Goal: Transaction & Acquisition: Purchase product/service

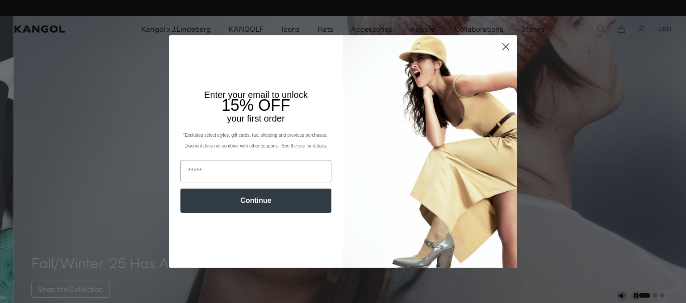
scroll to position [0, 184]
click at [506, 42] on circle "Close dialog" at bounding box center [506, 46] width 15 height 15
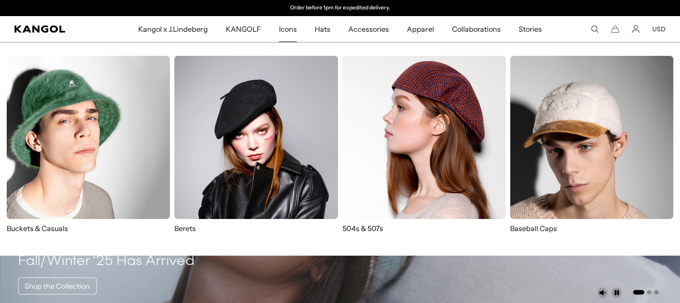
click at [295, 32] on span "Icons" at bounding box center [288, 29] width 18 height 26
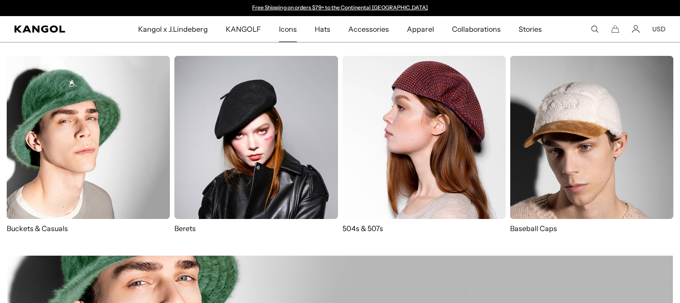
click at [281, 97] on img at bounding box center [255, 137] width 163 height 163
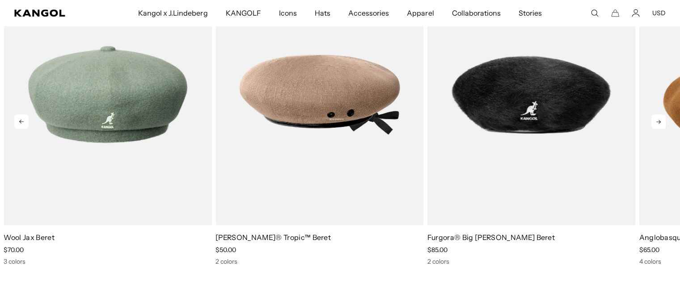
click at [661, 120] on icon at bounding box center [658, 121] width 14 height 14
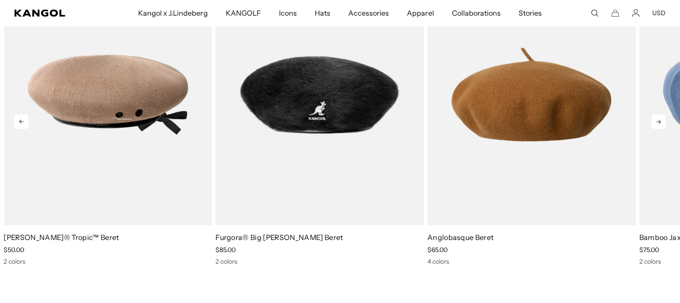
click at [661, 120] on icon at bounding box center [658, 121] width 14 height 14
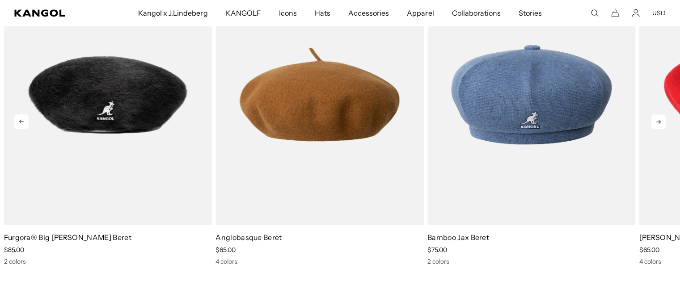
scroll to position [0, 184]
click at [661, 120] on icon at bounding box center [658, 121] width 14 height 14
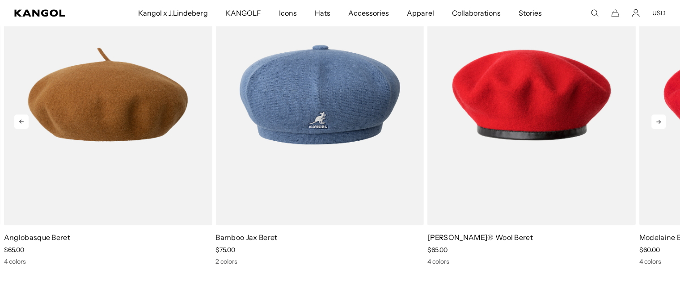
click at [661, 120] on icon at bounding box center [658, 121] width 14 height 14
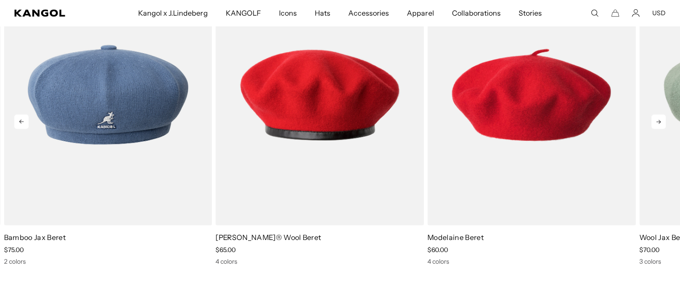
click at [661, 120] on icon at bounding box center [658, 121] width 14 height 14
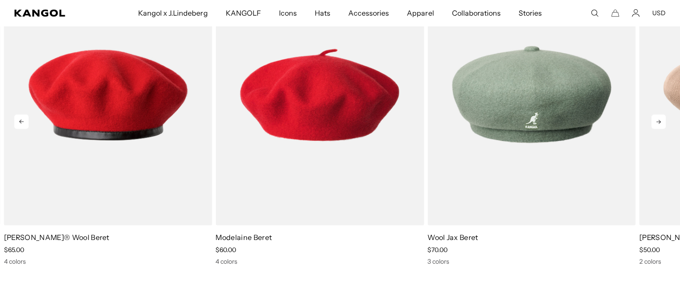
click at [661, 120] on icon at bounding box center [658, 121] width 14 height 14
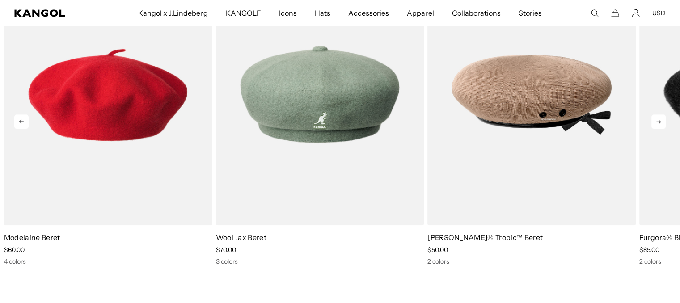
scroll to position [0, 0]
click at [661, 120] on icon at bounding box center [658, 121] width 14 height 14
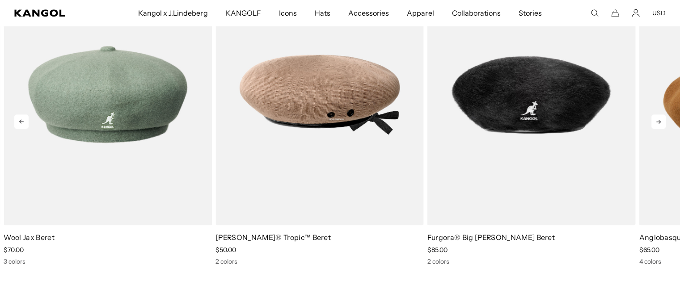
click at [661, 120] on icon at bounding box center [658, 121] width 14 height 14
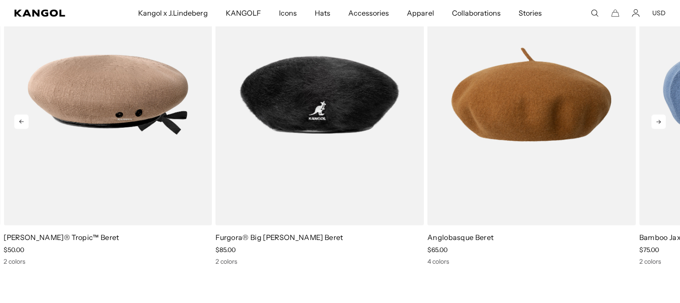
click at [661, 120] on icon at bounding box center [658, 121] width 14 height 14
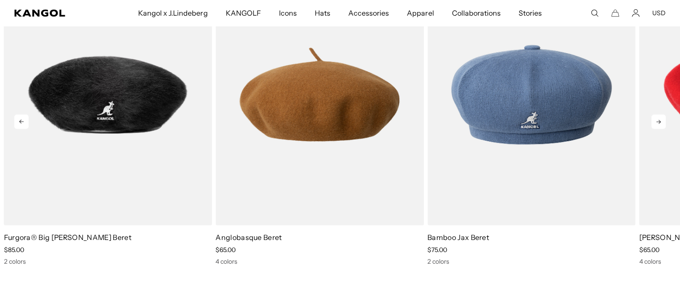
click at [661, 120] on icon at bounding box center [658, 121] width 14 height 14
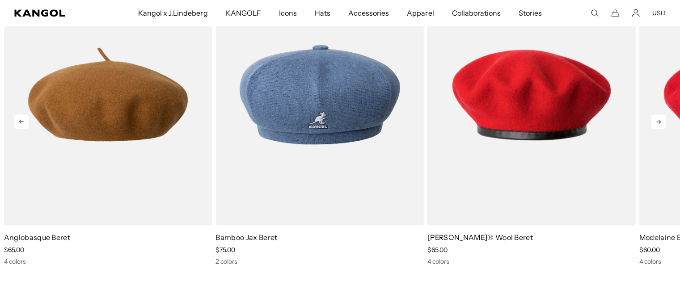
scroll to position [0, 184]
click at [661, 120] on icon at bounding box center [658, 121] width 14 height 14
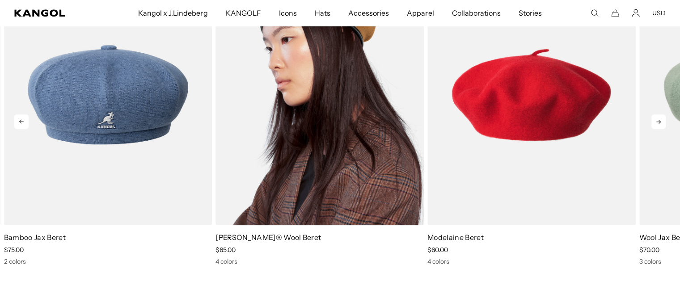
click at [313, 115] on img "6 of 7" at bounding box center [319, 94] width 208 height 261
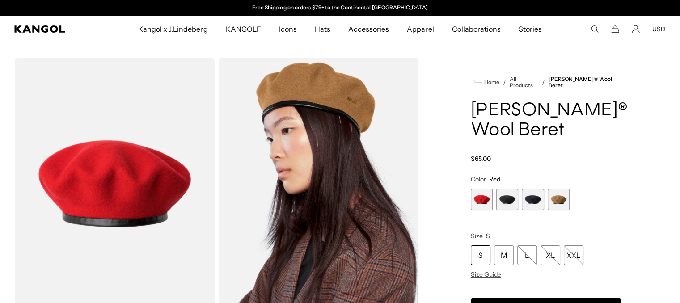
click at [535, 198] on span "3 of 4" at bounding box center [533, 200] width 22 height 22
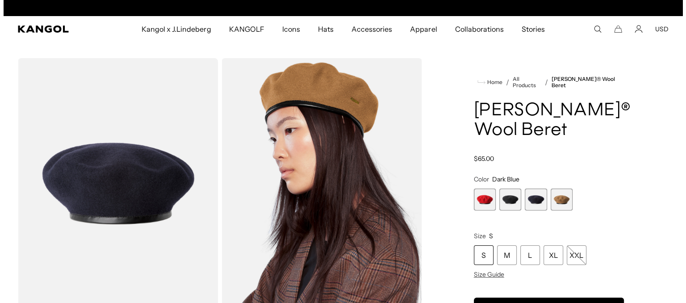
scroll to position [0, 184]
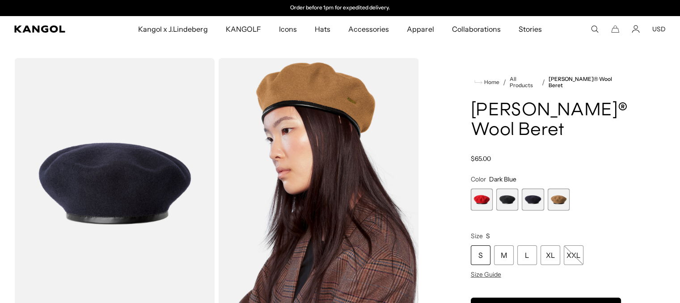
click at [147, 181] on img "Gallery Viewer" at bounding box center [114, 183] width 200 height 250
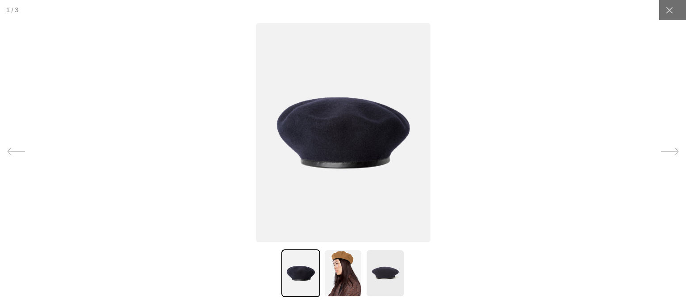
scroll to position [0, 0]
click at [306, 255] on img at bounding box center [301, 273] width 38 height 48
click at [325, 264] on img at bounding box center [343, 273] width 38 height 48
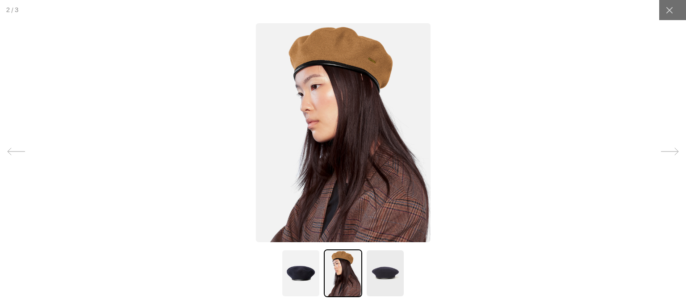
scroll to position [0, 184]
click at [372, 270] on img at bounding box center [385, 273] width 38 height 48
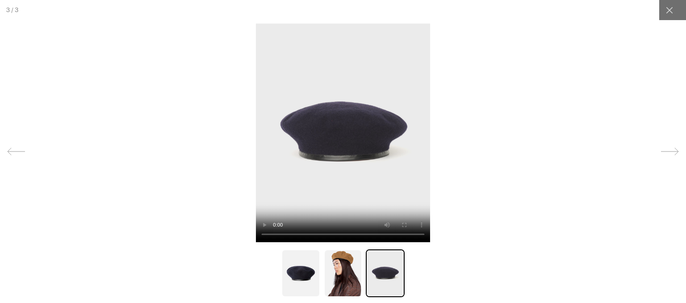
scroll to position [0, 0]
click at [660, 14] on div at bounding box center [670, 10] width 20 height 20
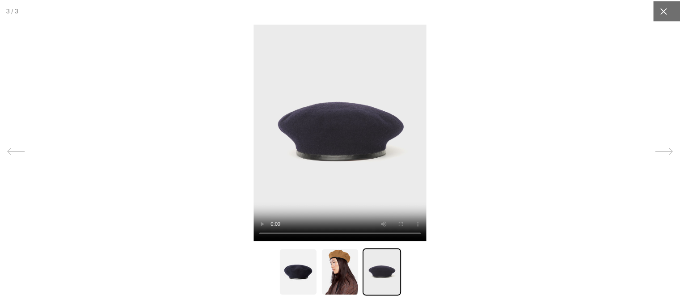
scroll to position [0, 184]
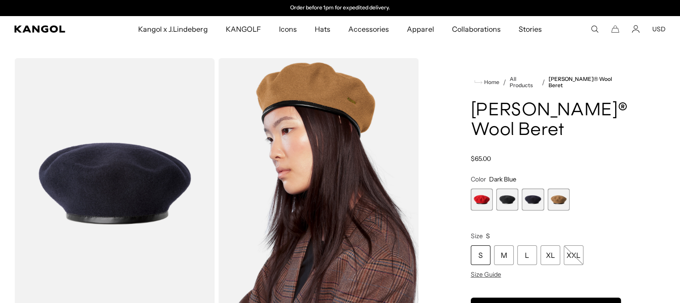
click at [488, 190] on span "1 of 4" at bounding box center [482, 200] width 22 height 22
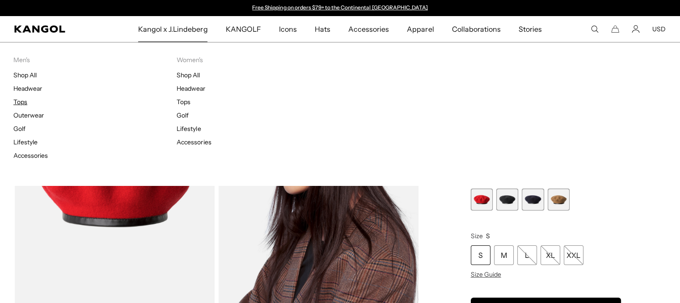
click at [21, 98] on link "Tops" at bounding box center [20, 102] width 14 height 8
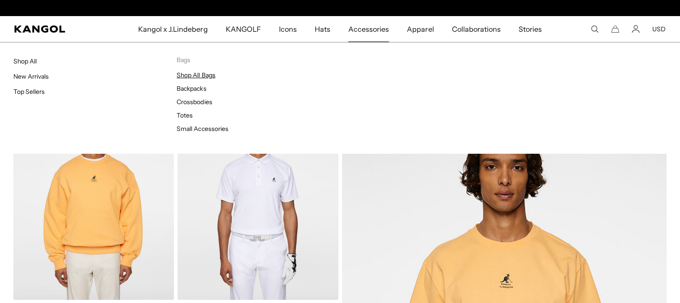
scroll to position [0, 184]
click at [184, 72] on link "Shop All Bags" at bounding box center [196, 75] width 38 height 8
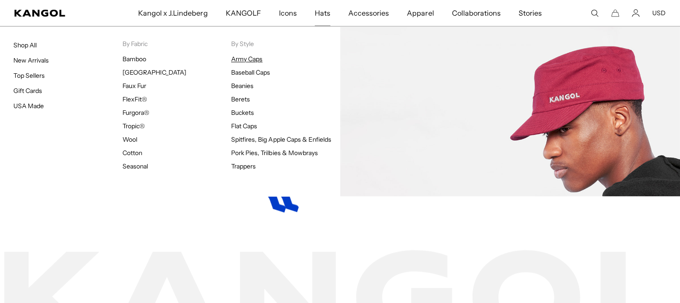
click at [250, 60] on link "Army Caps" at bounding box center [246, 59] width 31 height 8
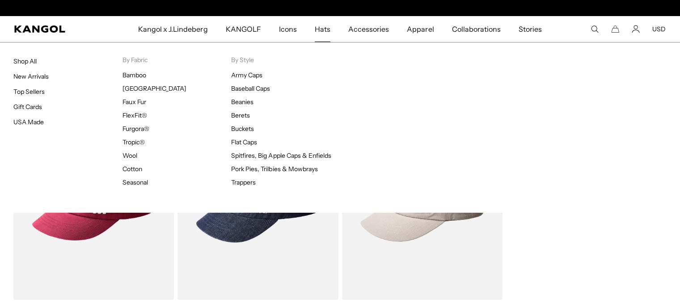
scroll to position [0, 184]
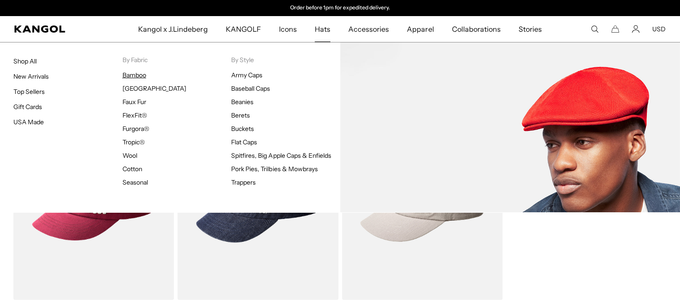
click at [132, 74] on link "Bamboo" at bounding box center [134, 75] width 24 height 8
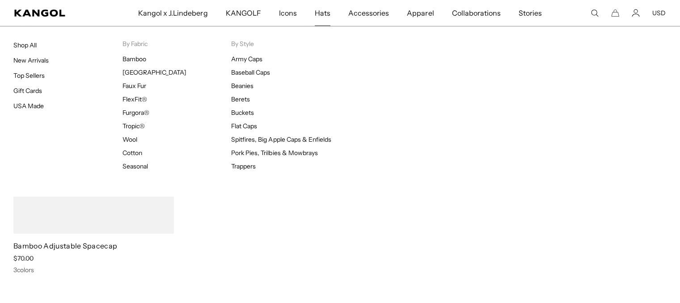
scroll to position [0, 184]
click at [327, 10] on span "Hats" at bounding box center [323, 13] width 16 height 26
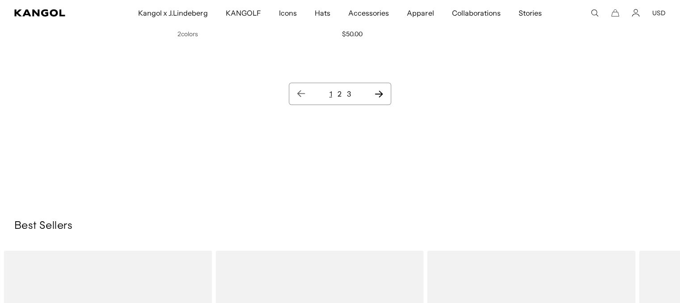
click at [339, 95] on link "2" at bounding box center [339, 93] width 4 height 9
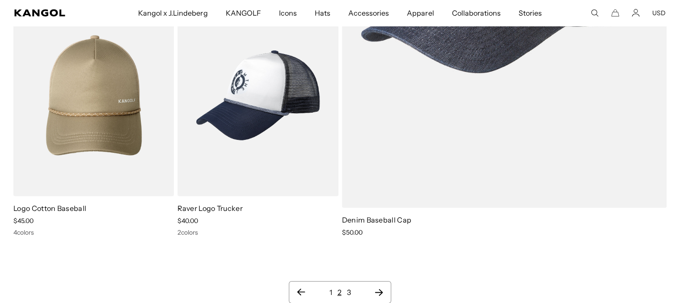
click at [349, 288] on link "3" at bounding box center [349, 292] width 4 height 9
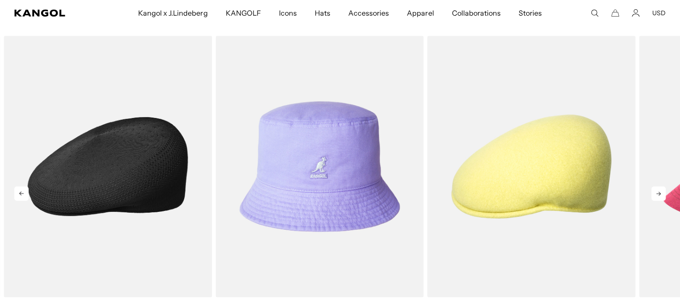
click at [131, 194] on img "1 of 10" at bounding box center [108, 166] width 208 height 261
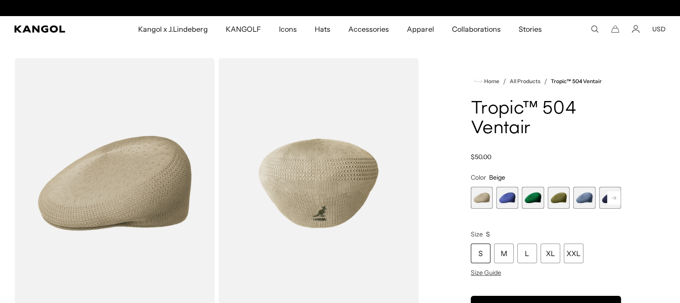
scroll to position [0, 184]
click at [612, 195] on rect at bounding box center [613, 197] width 13 height 13
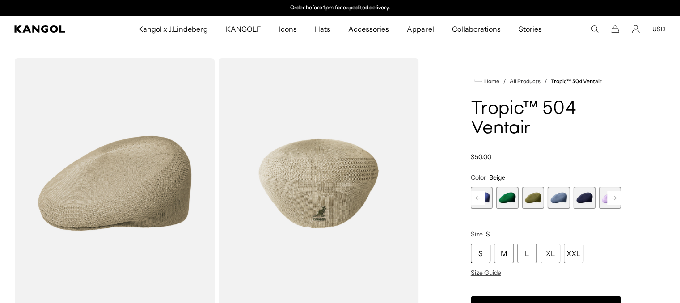
click at [587, 195] on span "6 of 22" at bounding box center [584, 198] width 22 height 22
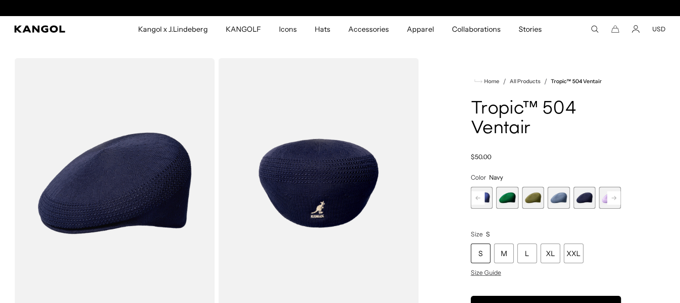
scroll to position [0, 184]
click at [615, 194] on rect at bounding box center [613, 197] width 13 height 13
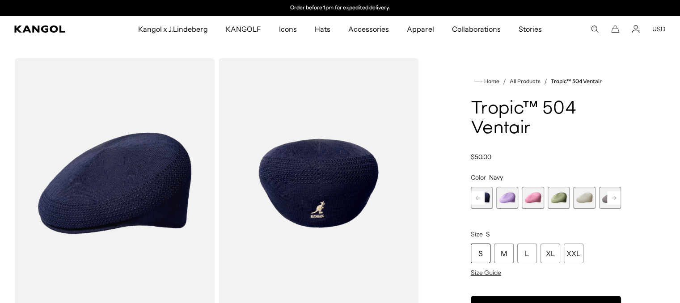
click at [615, 194] on rect at bounding box center [613, 197] width 13 height 13
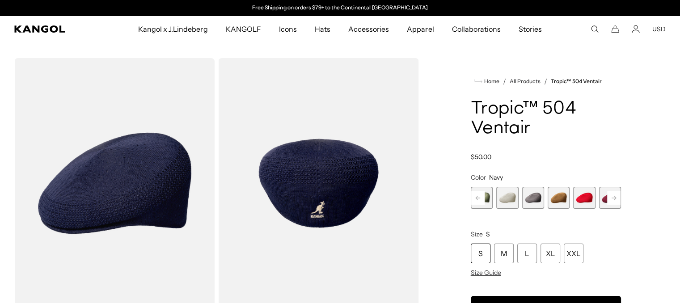
click at [615, 194] on rect at bounding box center [613, 197] width 13 height 13
click at [490, 199] on span "11 of 22" at bounding box center [482, 198] width 22 height 22
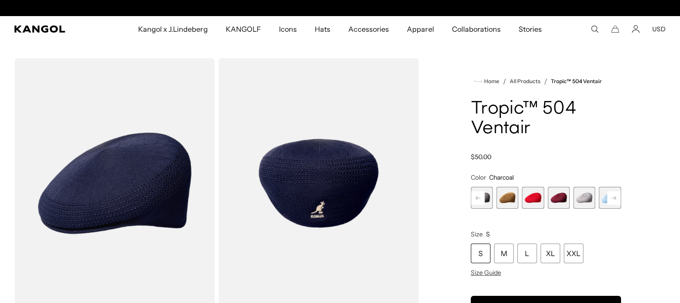
scroll to position [0, 184]
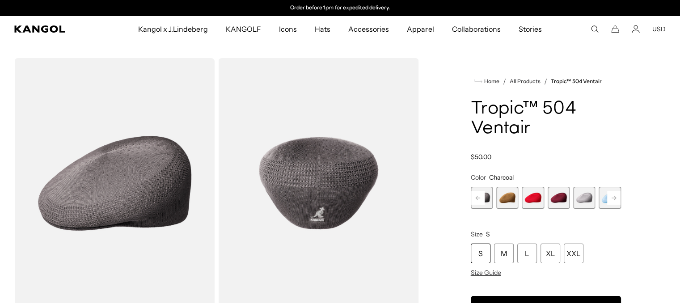
click at [555, 202] on span "14 of 22" at bounding box center [558, 198] width 22 height 22
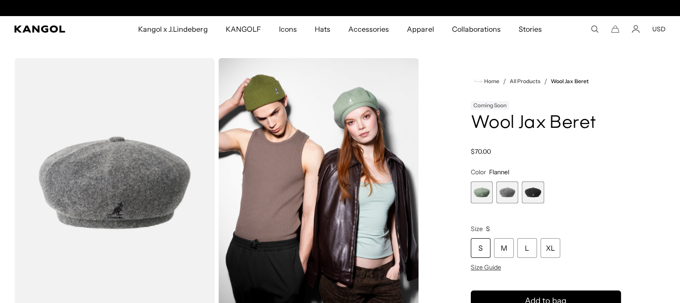
click at [531, 196] on span "3 of 3" at bounding box center [533, 192] width 22 height 22
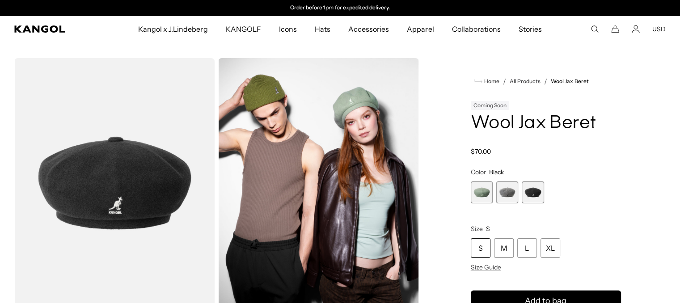
click at [479, 194] on span "1 of 3" at bounding box center [482, 192] width 22 height 22
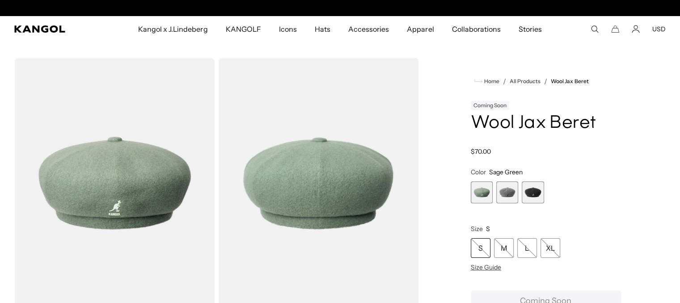
scroll to position [0, 184]
click at [505, 196] on span "2 of 3" at bounding box center [507, 192] width 22 height 22
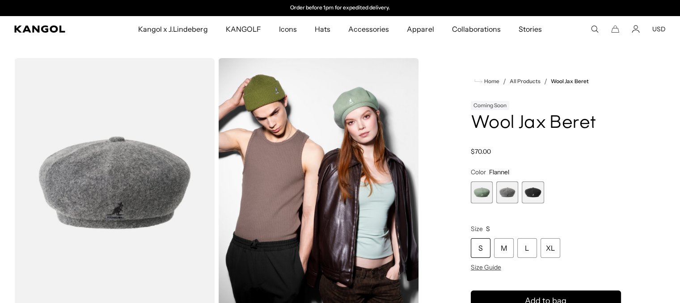
click at [526, 195] on span "3 of 3" at bounding box center [533, 192] width 22 height 22
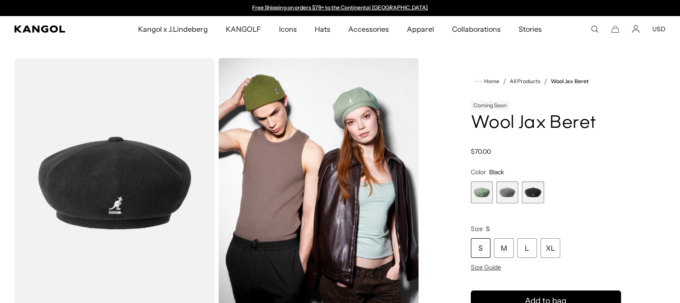
click at [506, 192] on span "2 of 3" at bounding box center [507, 192] width 22 height 22
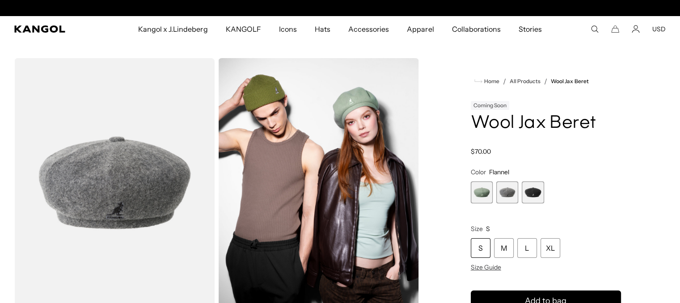
scroll to position [0, 184]
click at [491, 189] on span "1 of 3" at bounding box center [482, 192] width 22 height 22
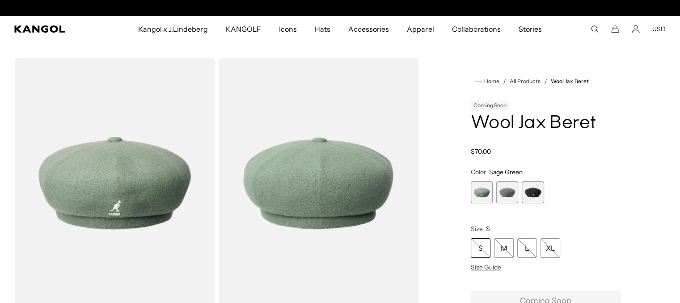
scroll to position [0, 184]
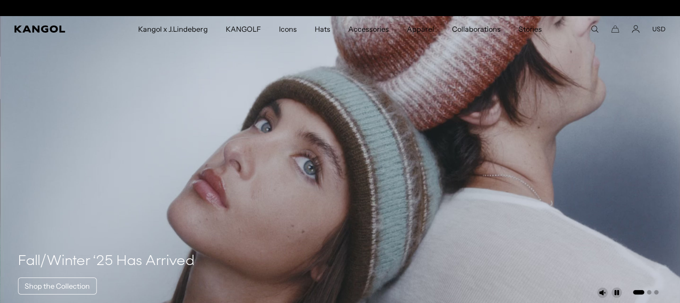
scroll to position [0, 184]
